Goal: Task Accomplishment & Management: Manage account settings

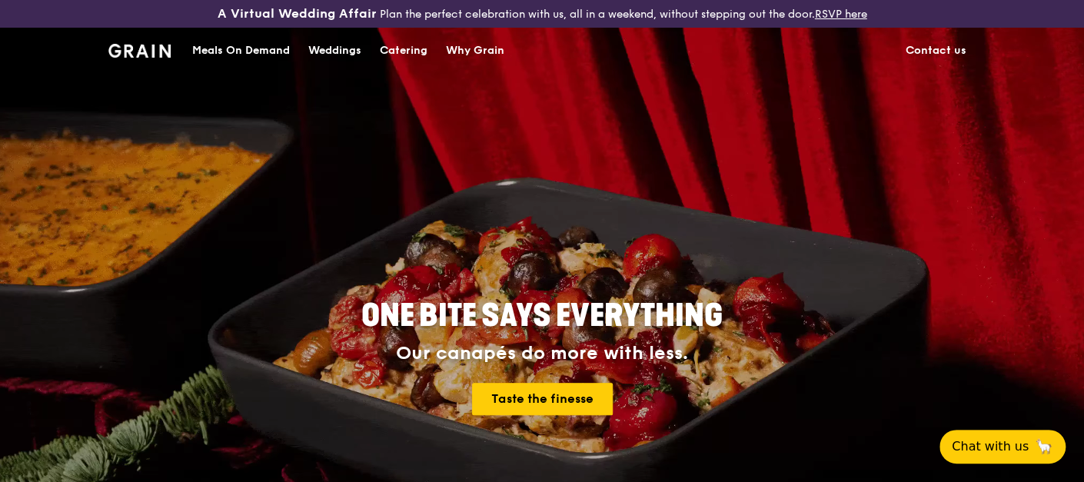
click at [144, 42] on h1 "Grain logo" at bounding box center [139, 49] width 62 height 46
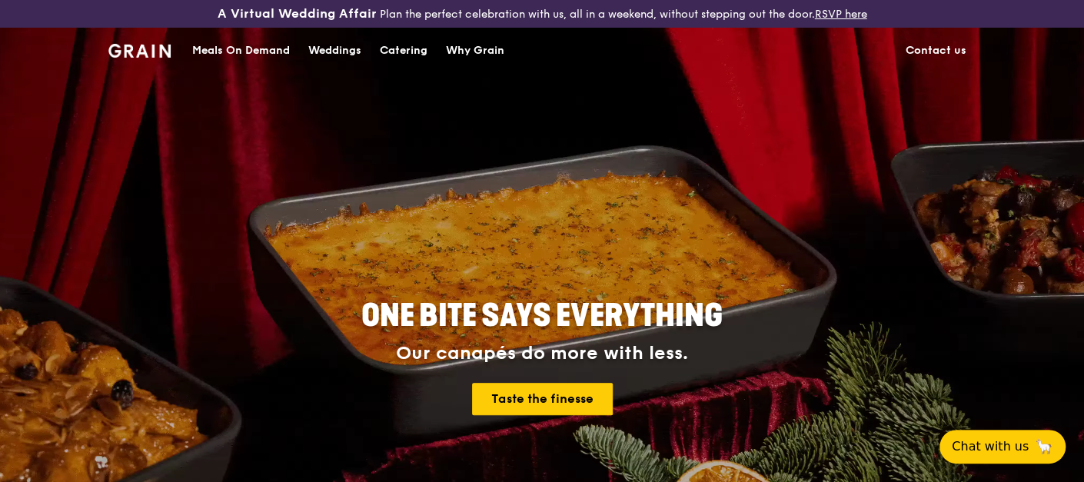
click at [138, 48] on img at bounding box center [139, 51] width 62 height 14
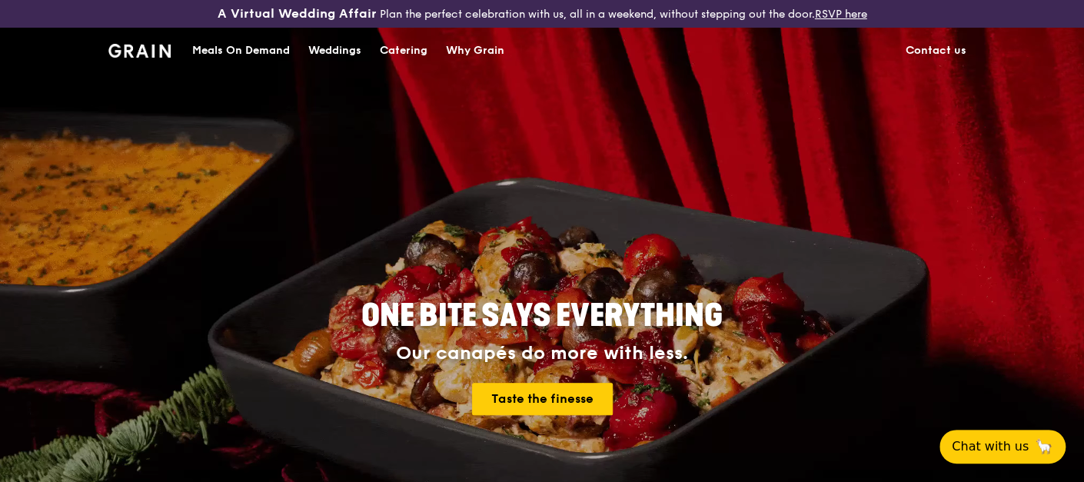
click at [138, 48] on img at bounding box center [139, 51] width 62 height 14
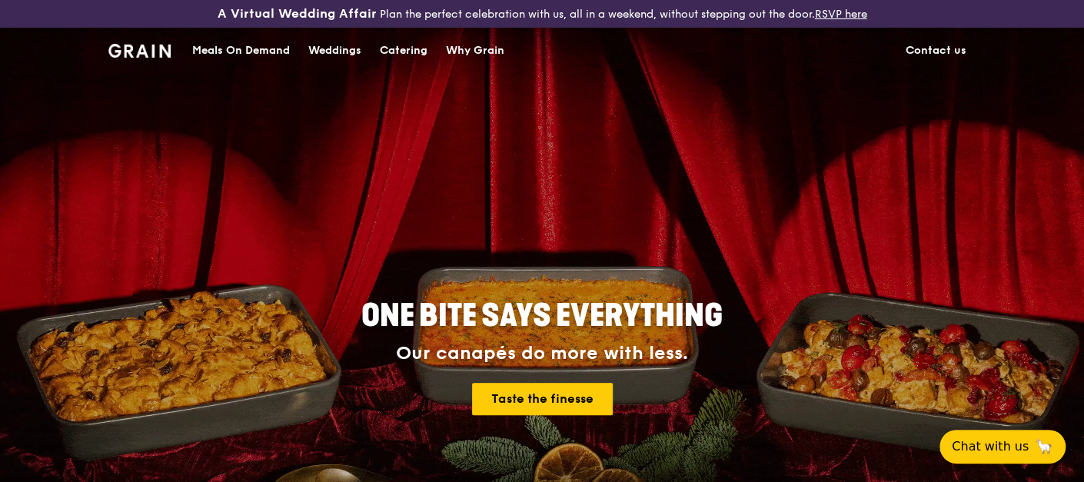
click at [223, 44] on div "Meals On Demand" at bounding box center [241, 51] width 98 height 46
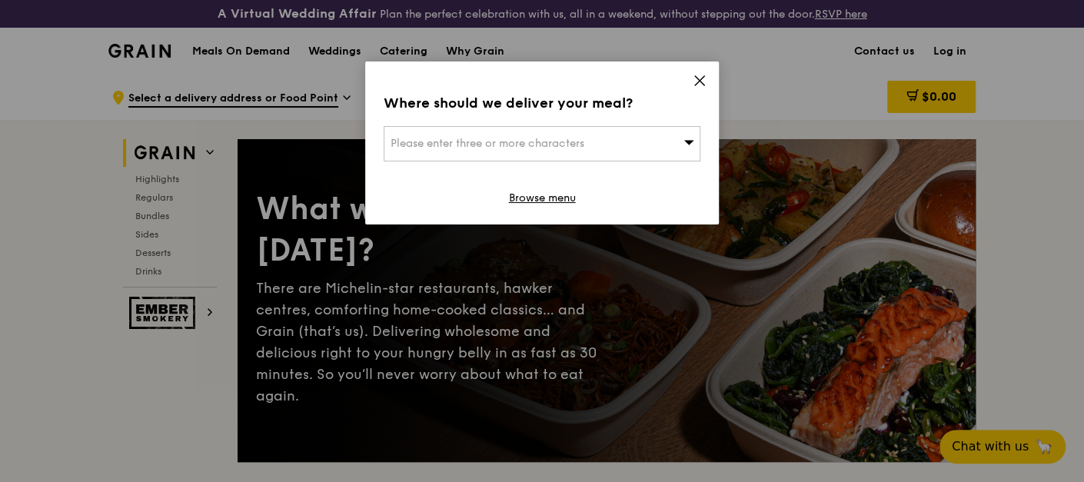
click at [706, 80] on icon at bounding box center [700, 81] width 14 height 14
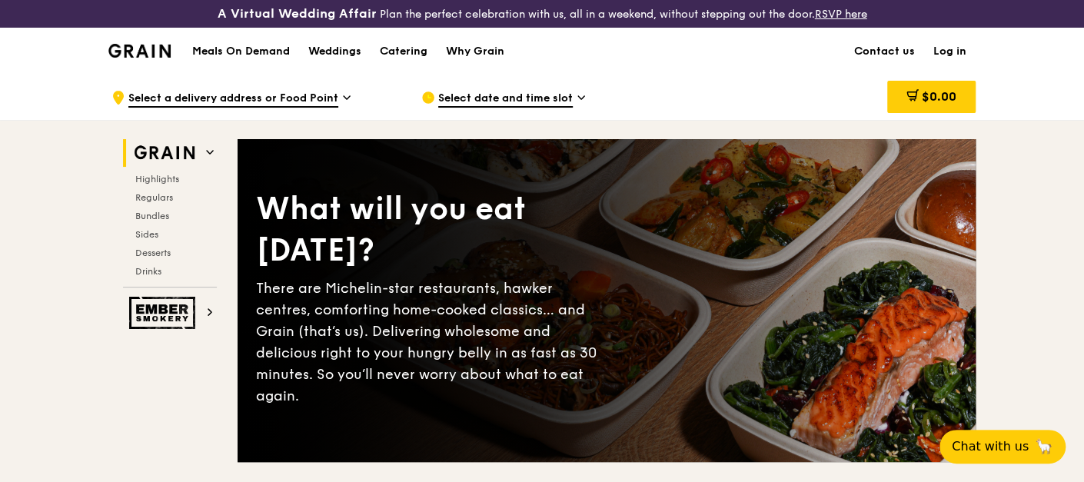
click at [949, 53] on link "Log in" at bounding box center [950, 51] width 52 height 46
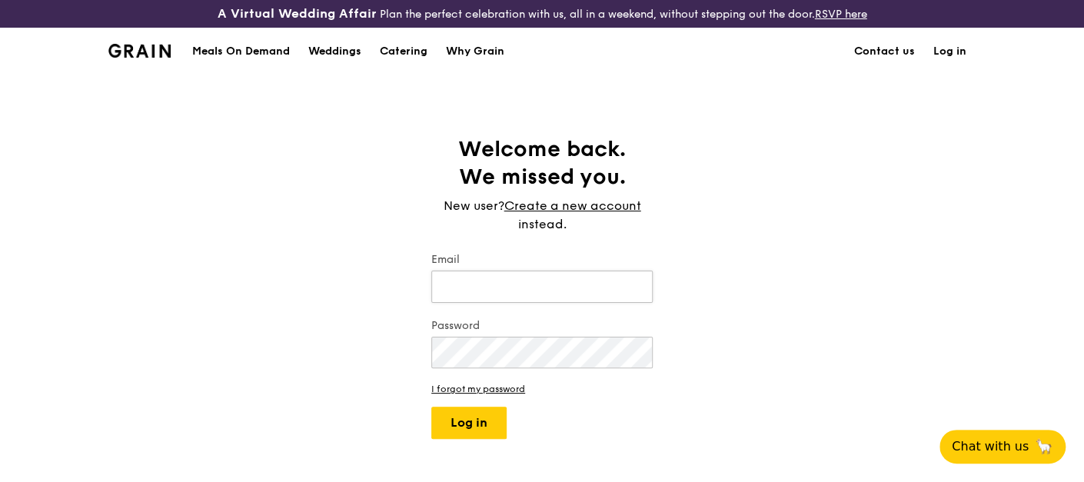
click at [461, 288] on input "Email" at bounding box center [541, 287] width 221 height 32
type input "[EMAIL_ADDRESS][PERSON_NAME][DOMAIN_NAME]"
click at [496, 420] on button "Log in" at bounding box center [468, 423] width 75 height 32
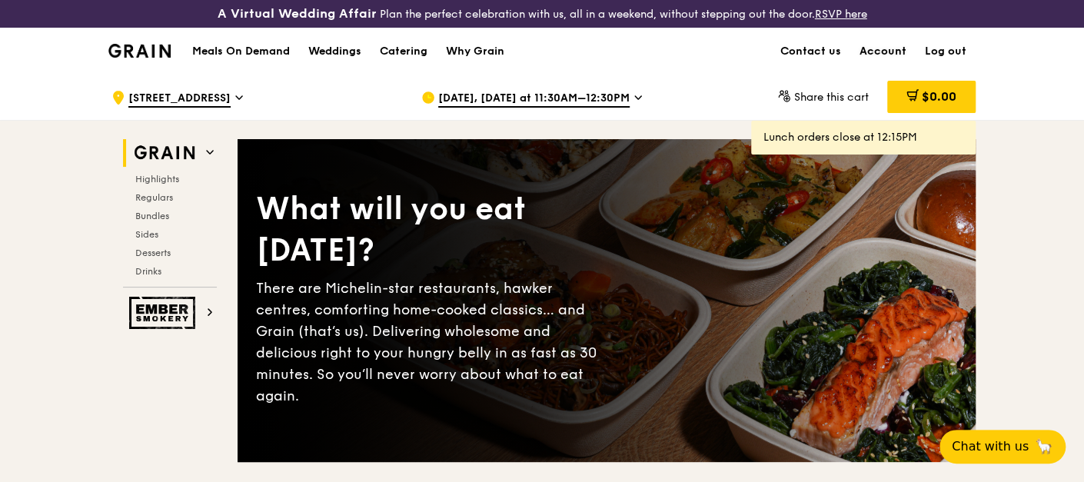
click at [897, 52] on link "Account" at bounding box center [883, 51] width 65 height 46
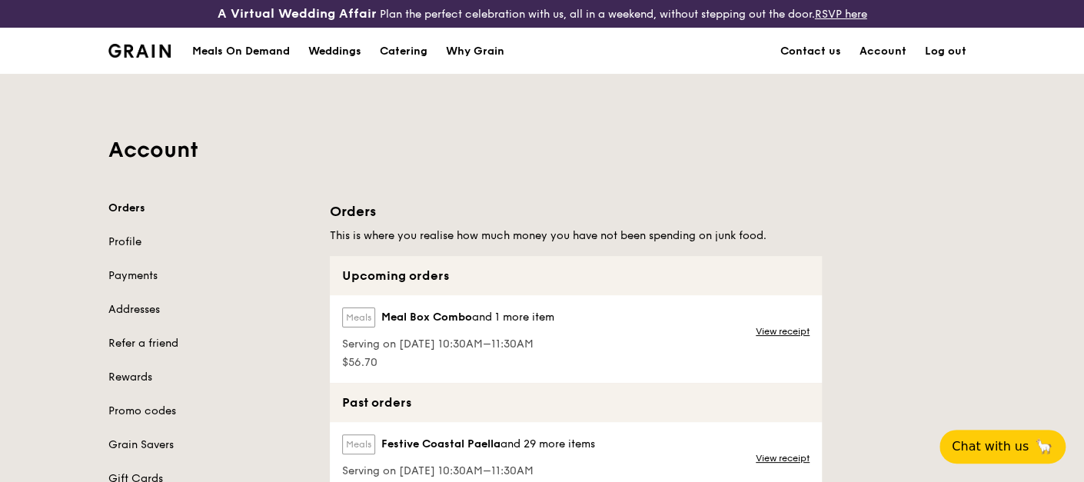
click at [554, 337] on span "Serving on [DATE] 10:30AM–11:30AM" at bounding box center [448, 344] width 212 height 15
click at [764, 327] on link "View receipt" at bounding box center [783, 331] width 54 height 12
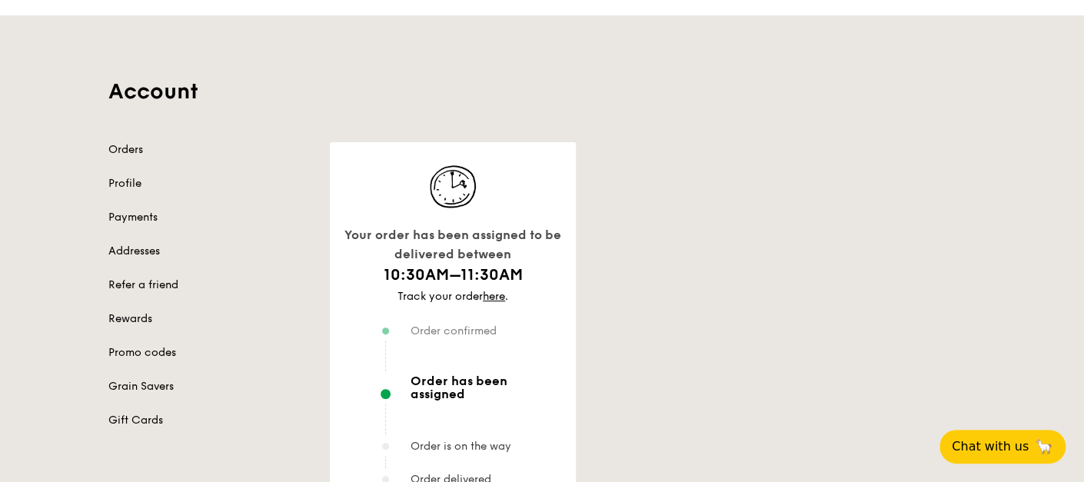
scroll to position [85, 0]
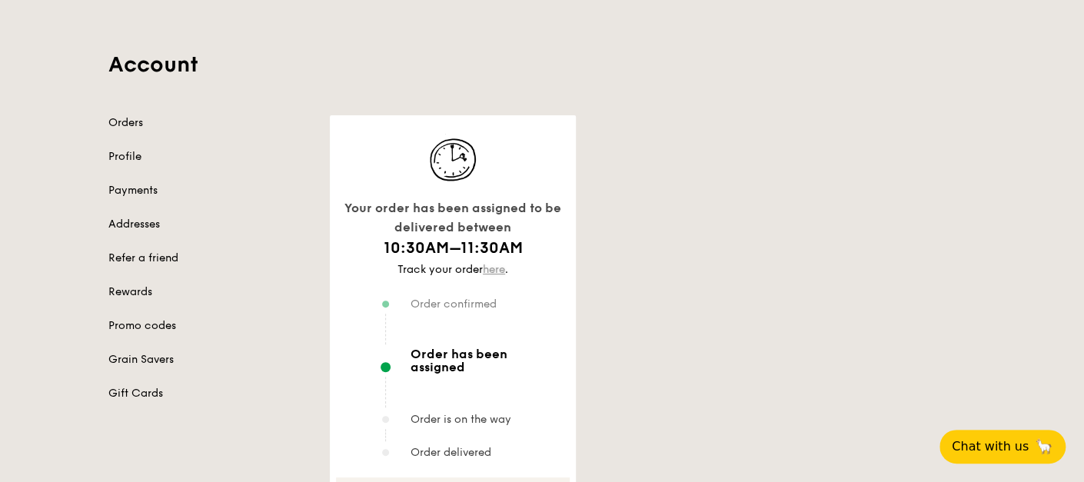
click at [494, 270] on link "here" at bounding box center [494, 269] width 22 height 13
